Goal: Transaction & Acquisition: Purchase product/service

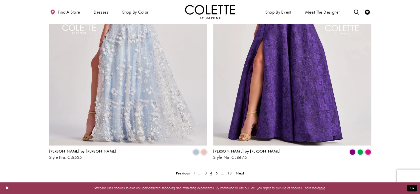
scroll to position [890, 0]
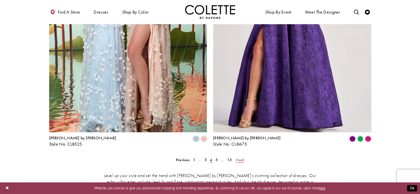
click at [242, 157] on span "Next" at bounding box center [240, 159] width 8 height 5
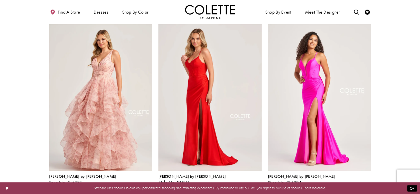
scroll to position [226, 0]
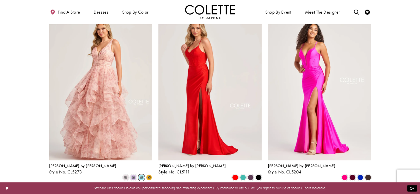
click at [140, 175] on span "m" at bounding box center [141, 178] width 6 height 6
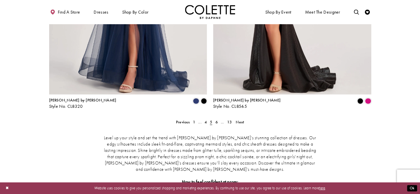
scroll to position [956, 0]
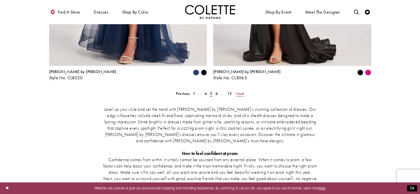
click at [239, 91] on span "Next" at bounding box center [240, 93] width 8 height 5
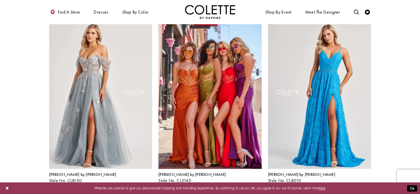
scroll to position [226, 0]
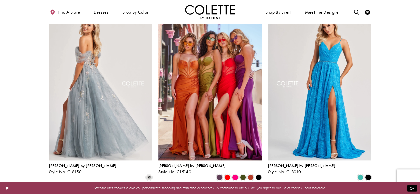
click at [100, 95] on img "Visit Colette by Daphne Style No. CL8150 Page" at bounding box center [100, 85] width 103 height 150
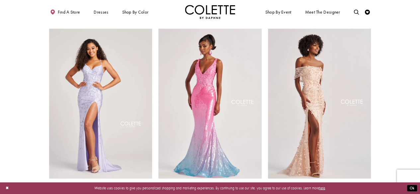
scroll to position [591, 0]
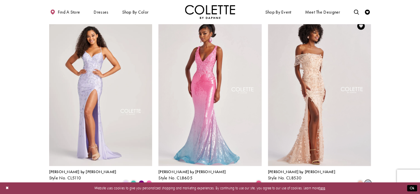
click at [367, 180] on span "Product List" at bounding box center [368, 183] width 6 height 6
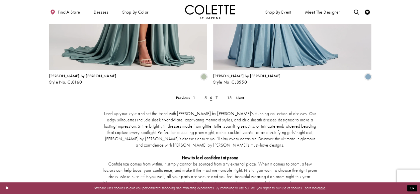
scroll to position [956, 0]
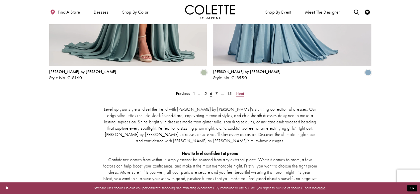
click at [235, 90] on link "Next" at bounding box center [239, 93] width 11 height 7
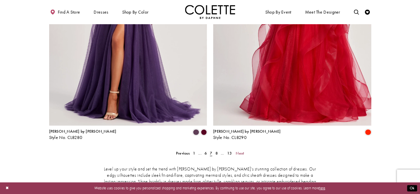
scroll to position [956, 0]
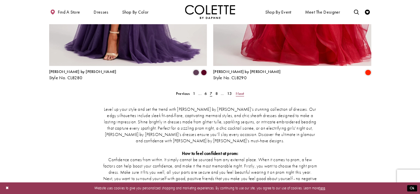
click at [241, 91] on span "Next" at bounding box center [240, 93] width 8 height 5
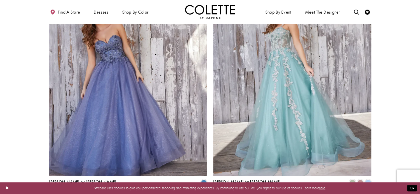
scroll to position [857, 0]
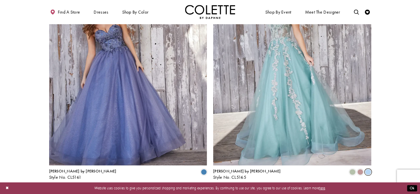
click at [369, 169] on span "Product List" at bounding box center [368, 172] width 6 height 6
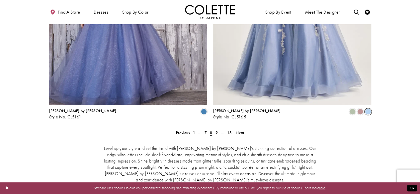
scroll to position [923, 0]
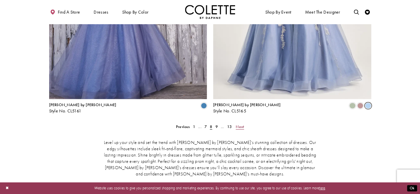
click at [237, 124] on span "Next" at bounding box center [240, 126] width 8 height 5
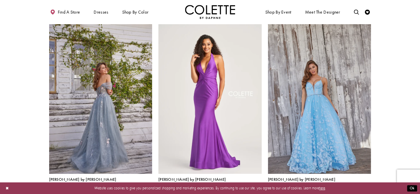
scroll to position [60, 0]
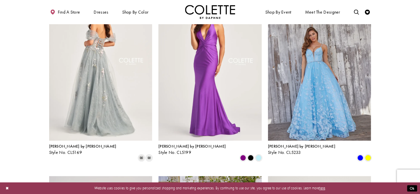
click at [89, 127] on img "Visit Colette by Daphne Style No. CL5169 Page" at bounding box center [100, 66] width 103 height 150
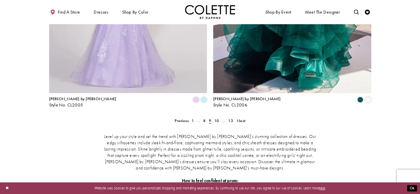
scroll to position [956, 0]
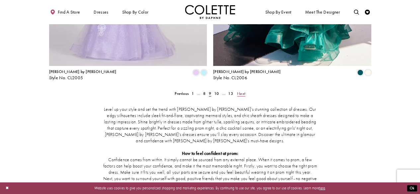
click at [241, 91] on span "Next" at bounding box center [241, 93] width 8 height 5
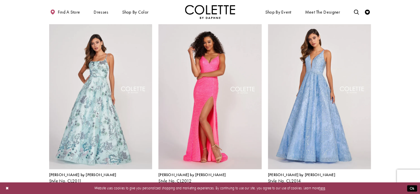
scroll to position [226, 0]
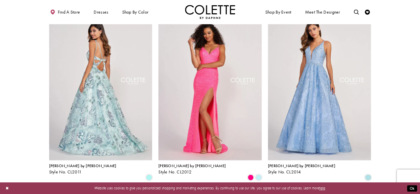
click at [107, 118] on img "Visit Colette by Daphne Style No. CL2011 Page" at bounding box center [100, 85] width 103 height 150
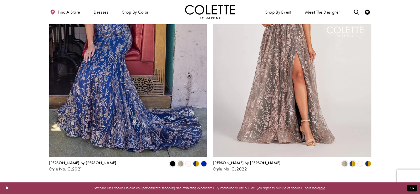
scroll to position [890, 0]
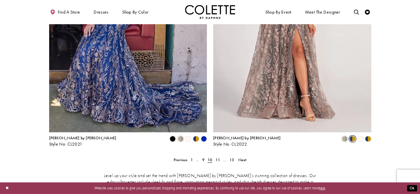
click at [352, 136] on span "Product List" at bounding box center [352, 139] width 6 height 6
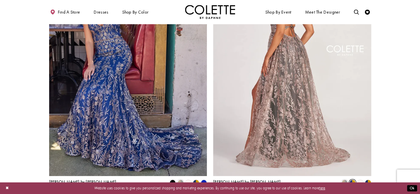
scroll to position [857, 0]
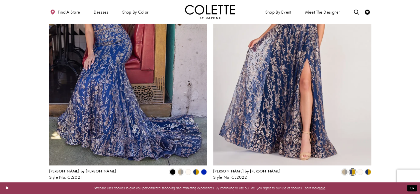
click at [369, 169] on polygon "Product List" at bounding box center [370, 173] width 4 height 8
click at [368, 169] on polygon "Product List" at bounding box center [370, 173] width 4 height 8
click at [351, 169] on span "Product List" at bounding box center [352, 172] width 6 height 6
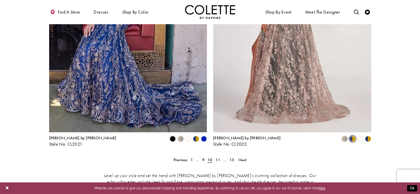
scroll to position [890, 0]
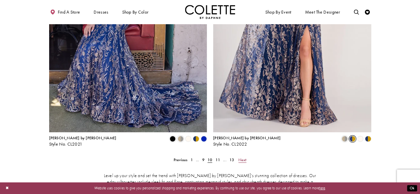
click at [244, 157] on span "Next" at bounding box center [242, 159] width 8 height 5
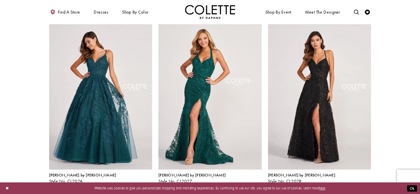
scroll to position [226, 0]
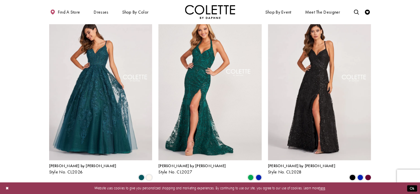
click at [368, 174] on polygon "Product List" at bounding box center [368, 178] width 8 height 8
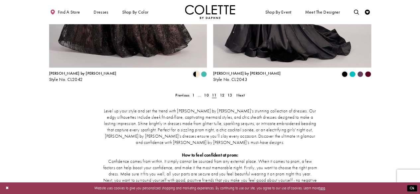
scroll to position [956, 0]
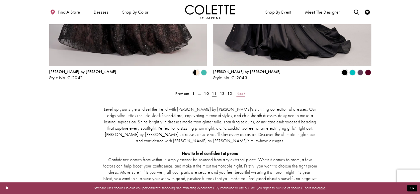
click at [241, 91] on span "Next" at bounding box center [240, 93] width 8 height 5
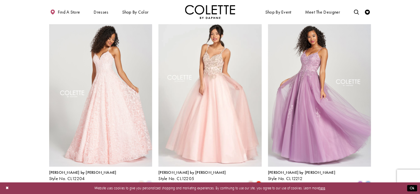
scroll to position [591, 0]
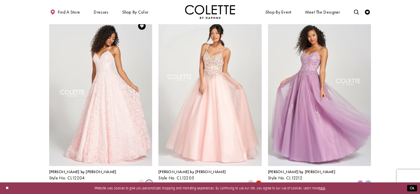
click at [150, 180] on span "Product List" at bounding box center [149, 183] width 6 height 6
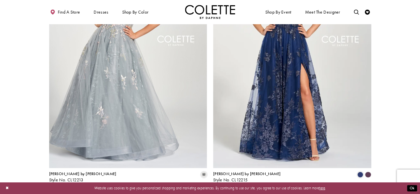
scroll to position [857, 0]
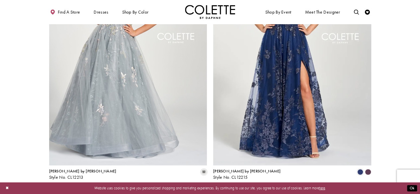
click at [366, 169] on polygon "Product List" at bounding box center [368, 173] width 8 height 8
click at [238, 191] on span "Next" at bounding box center [240, 193] width 8 height 5
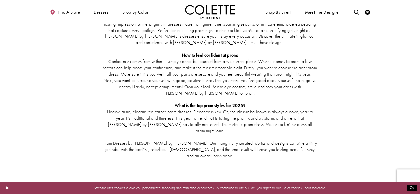
scroll to position [1122, 0]
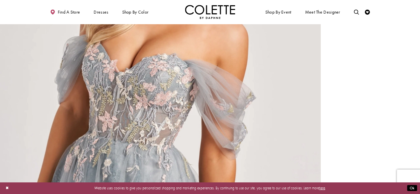
scroll to position [631, 0]
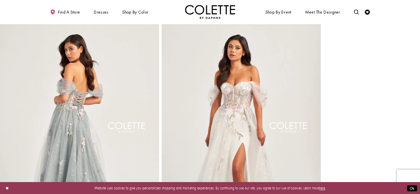
scroll to position [299, 0]
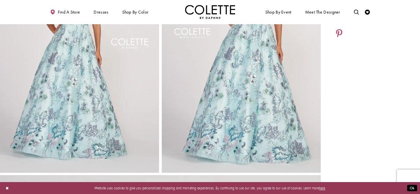
scroll to position [100, 0]
